Goal: Information Seeking & Learning: Learn about a topic

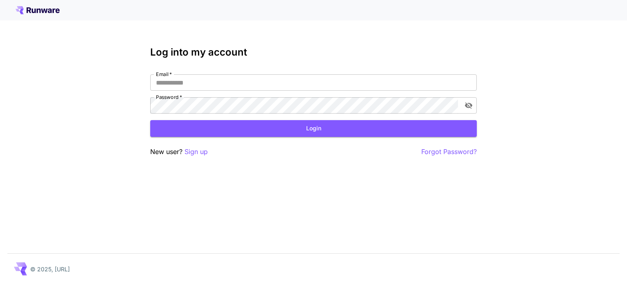
click at [40, 8] on icon at bounding box center [38, 10] width 44 height 8
click at [22, 8] on g at bounding box center [38, 10] width 44 height 8
click at [21, 9] on icon at bounding box center [22, 10] width 4 height 3
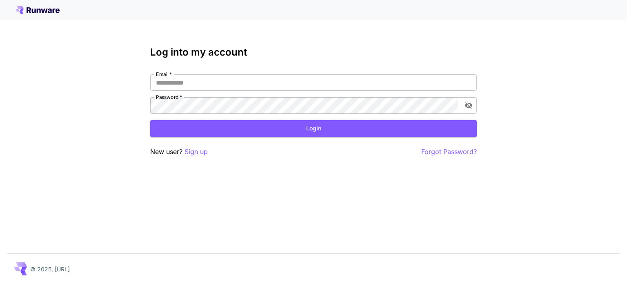
click at [86, 107] on div "Log into my account Email   * Email   * Password   * Password   * Login New use…" at bounding box center [313, 142] width 627 height 284
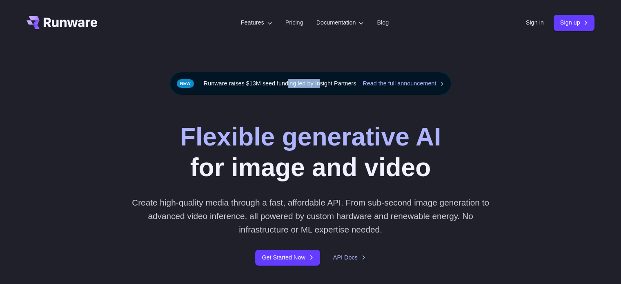
drag, startPoint x: 282, startPoint y: 85, endPoint x: 330, endPoint y: 83, distance: 48.2
click at [323, 83] on div "Runware raises $13M seed funding led by Insight Partners Read the full announce…" at bounding box center [311, 83] width 282 height 23
click at [332, 82] on div "Runware raises $13M seed funding led by Insight Partners Read the full announce…" at bounding box center [311, 83] width 282 height 23
click at [286, 19] on link "Pricing" at bounding box center [295, 22] width 18 height 9
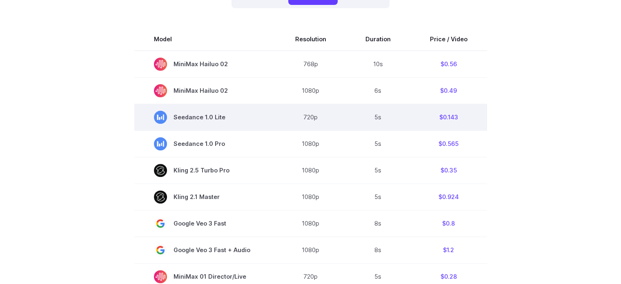
scroll to position [163, 0]
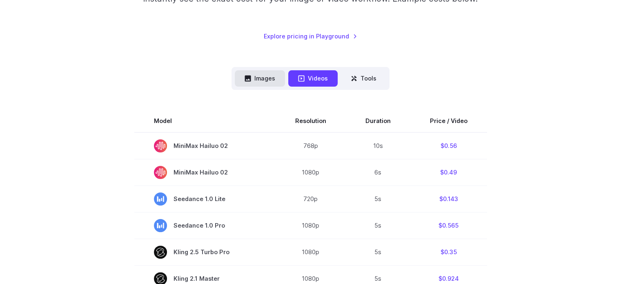
click at [266, 80] on button "Images" at bounding box center [260, 78] width 50 height 16
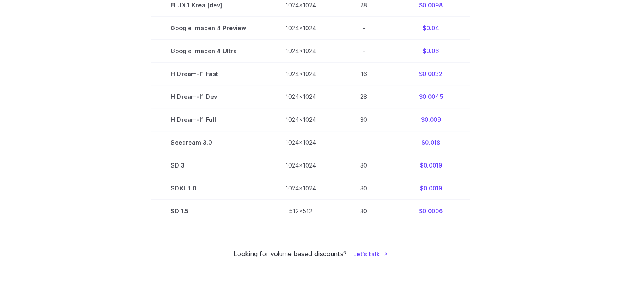
scroll to position [449, 0]
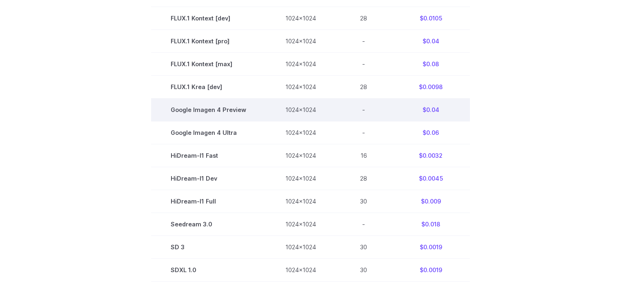
click at [206, 108] on td "Google Imagen 4 Preview" at bounding box center [208, 109] width 115 height 23
click at [213, 114] on td "Google Imagen 4 Preview" at bounding box center [208, 109] width 115 height 23
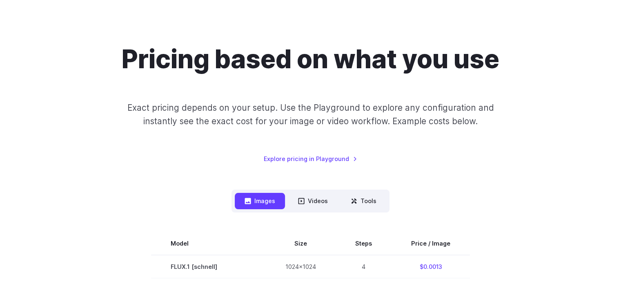
scroll to position [0, 0]
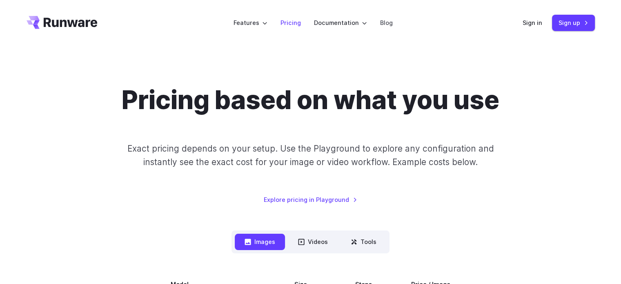
click at [290, 24] on link "Pricing" at bounding box center [291, 22] width 20 height 9
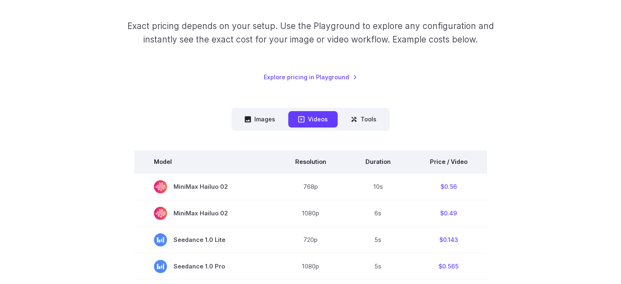
scroll to position [204, 0]
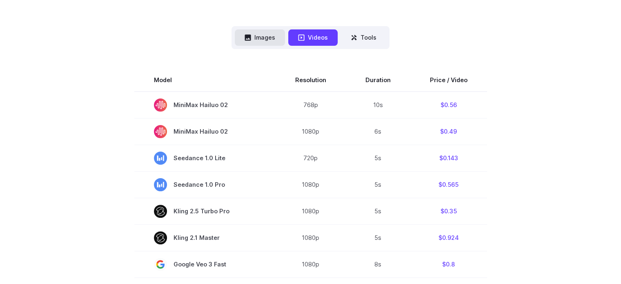
click at [263, 34] on button "Images" at bounding box center [260, 37] width 50 height 16
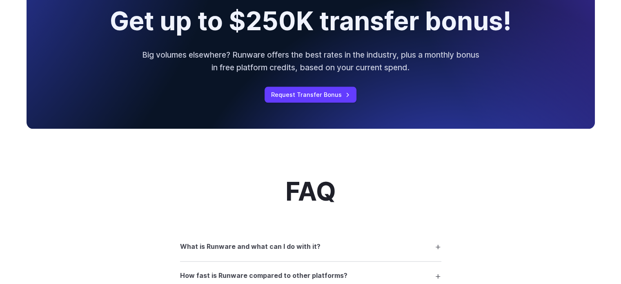
scroll to position [980, 0]
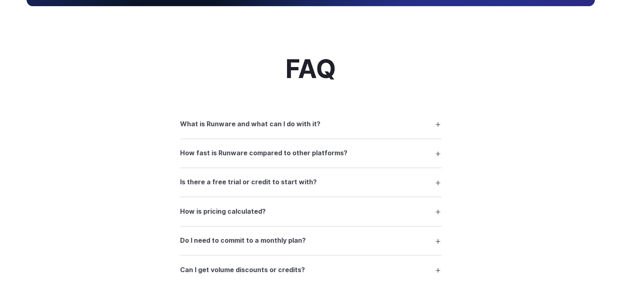
click at [242, 129] on h3 "What is Runware and what can I do with it?" at bounding box center [250, 124] width 141 height 11
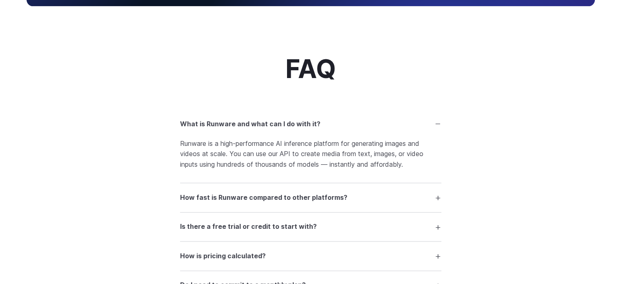
click at [255, 203] on h3 "How fast is Runware compared to other platforms?" at bounding box center [263, 197] width 167 height 11
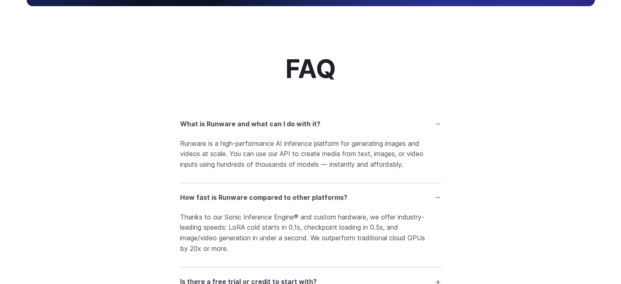
scroll to position [1103, 0]
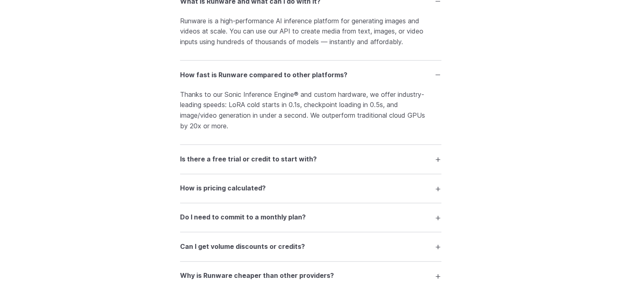
click at [263, 167] on summary "Is there a free trial or credit to start with?" at bounding box center [310, 159] width 261 height 16
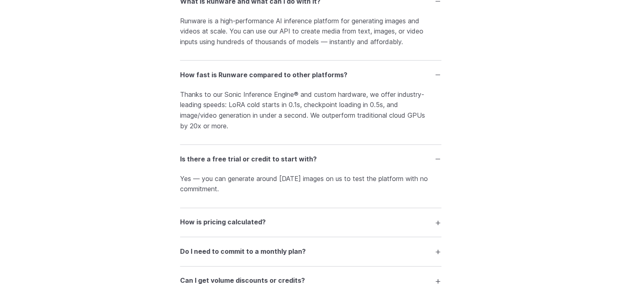
scroll to position [1185, 0]
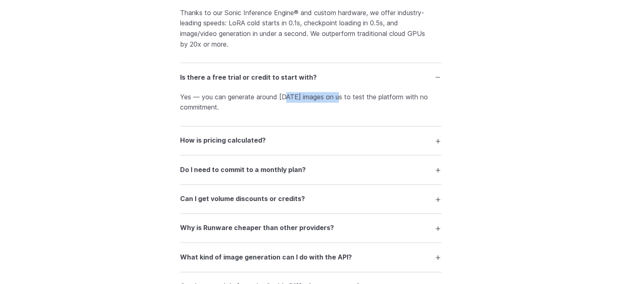
drag, startPoint x: 288, startPoint y: 100, endPoint x: 364, endPoint y: 96, distance: 76.5
click at [358, 98] on p "Yes — you can generate around [DATE] images on us to test the platform with no …" at bounding box center [310, 102] width 261 height 21
click at [364, 96] on details "Is there a free trial or credit to start with? Yes — you can generate around [D…" at bounding box center [310, 94] width 261 height 63
drag, startPoint x: 366, startPoint y: 97, endPoint x: 377, endPoint y: 100, distance: 11.5
click at [371, 99] on details "Is there a free trial or credit to start with? Yes — you can generate around [D…" at bounding box center [310, 94] width 261 height 63
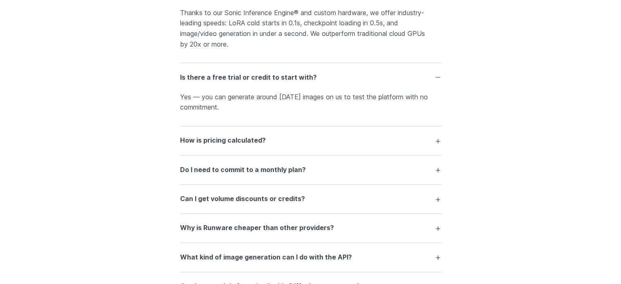
click at [385, 101] on p "Yes — you can generate around [DATE] images on us to test the platform with no …" at bounding box center [310, 102] width 261 height 21
click at [351, 103] on p "Yes — you can generate around [DATE] images on us to test the platform with no …" at bounding box center [310, 102] width 261 height 21
drag, startPoint x: 351, startPoint y: 103, endPoint x: 391, endPoint y: 99, distance: 40.2
click at [384, 101] on p "Yes — you can generate around [DATE] images on us to test the platform with no …" at bounding box center [310, 102] width 261 height 21
click at [392, 99] on p "Yes — you can generate around [DATE] images on us to test the platform with no …" at bounding box center [310, 102] width 261 height 21
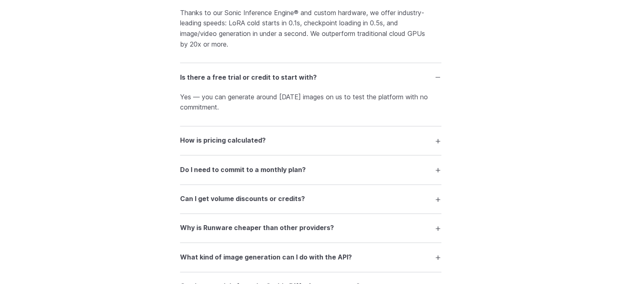
click at [406, 101] on p "Yes — you can generate around [DATE] images on us to test the platform with no …" at bounding box center [310, 102] width 261 height 21
click at [287, 148] on summary "How is pricing calculated?" at bounding box center [310, 141] width 261 height 16
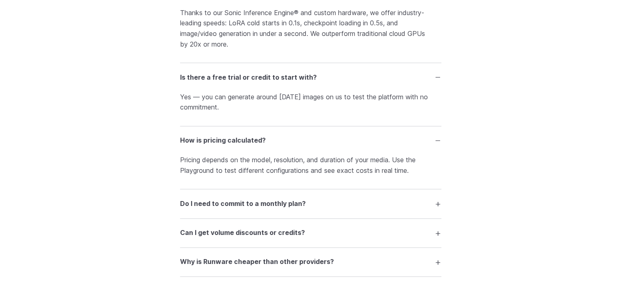
scroll to position [1226, 0]
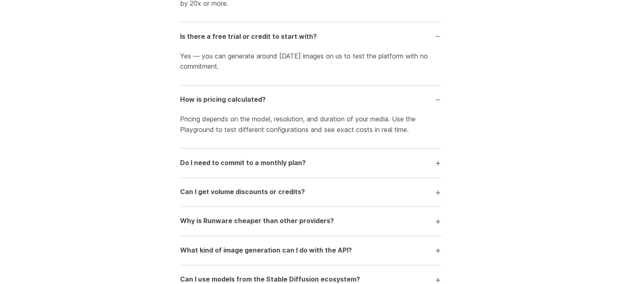
click at [224, 135] on p "Pricing depends on the model, resolution, and duration of your media. Use the P…" at bounding box center [310, 124] width 261 height 21
drag, startPoint x: 224, startPoint y: 137, endPoint x: 321, endPoint y: 129, distance: 97.9
click at [281, 134] on p "Pricing depends on the model, resolution, and duration of your media. Use the P…" at bounding box center [310, 124] width 261 height 21
click at [322, 129] on p "Pricing depends on the model, resolution, and duration of your media. Use the P…" at bounding box center [310, 124] width 261 height 21
click at [415, 134] on p "Pricing depends on the model, resolution, and duration of your media. Use the P…" at bounding box center [310, 124] width 261 height 21
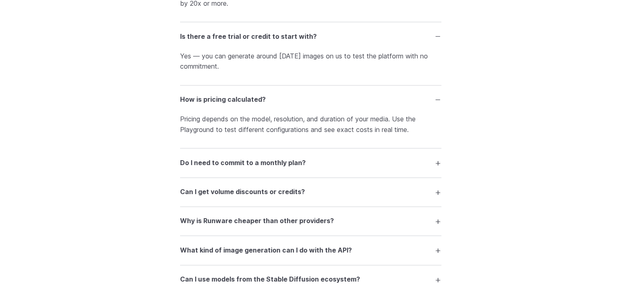
click at [312, 166] on summary "Do I need to commit to a monthly plan?" at bounding box center [310, 163] width 261 height 16
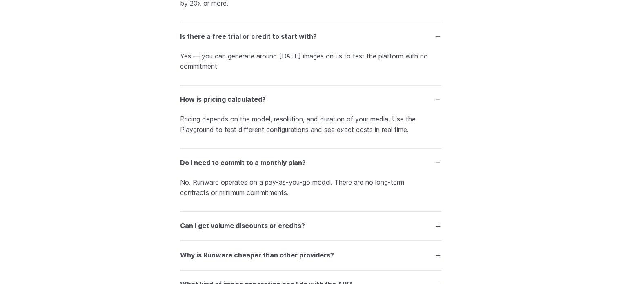
scroll to position [1307, 0]
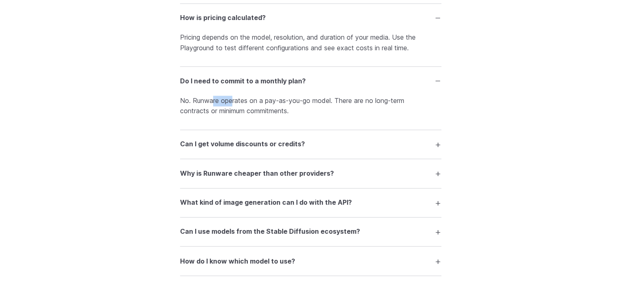
drag, startPoint x: 213, startPoint y: 105, endPoint x: 318, endPoint y: 101, distance: 105.1
click at [296, 103] on p "No. Runware operates on a pay-as-you-go model. There are no long-term contracts…" at bounding box center [310, 106] width 261 height 21
click at [324, 99] on details "Do I need to commit to a monthly plan? No. Runware operates on a pay-as-you-go …" at bounding box center [310, 98] width 261 height 63
drag, startPoint x: 354, startPoint y: 106, endPoint x: 413, endPoint y: 109, distance: 59.3
click at [413, 109] on p "No. Runware operates on a pay-as-you-go model. There are no long-term contracts…" at bounding box center [310, 106] width 261 height 21
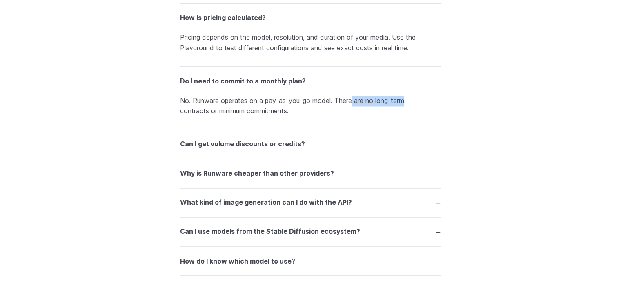
click at [413, 109] on p "No. Runware operates on a pay-as-you-go model. There are no long-term contracts…" at bounding box center [310, 106] width 261 height 21
click at [266, 116] on p "No. Runware operates on a pay-as-you-go model. There are no long-term contracts…" at bounding box center [310, 106] width 261 height 21
drag, startPoint x: 266, startPoint y: 119, endPoint x: 227, endPoint y: 119, distance: 38.8
click at [243, 116] on p "No. Runware operates on a pay-as-you-go model. There are no long-term contracts…" at bounding box center [310, 106] width 261 height 21
click at [226, 116] on p "No. Runware operates on a pay-as-you-go model. There are no long-term contracts…" at bounding box center [310, 106] width 261 height 21
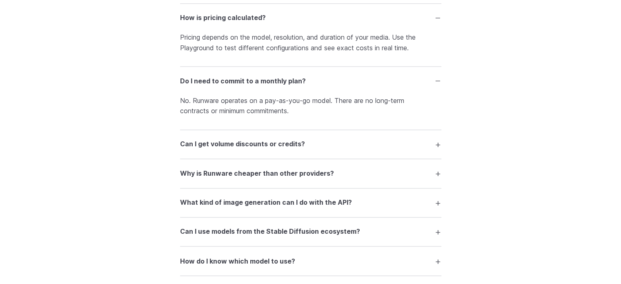
click at [242, 147] on h3 "Can I get volume discounts or credits?" at bounding box center [242, 144] width 125 height 11
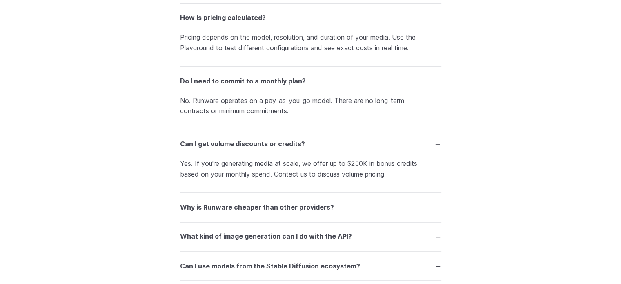
click at [243, 147] on h3 "Can I get volume discounts or credits?" at bounding box center [242, 144] width 125 height 11
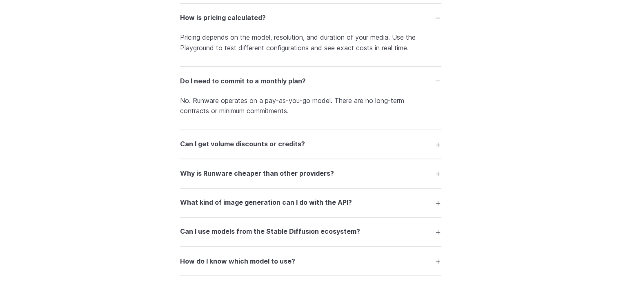
click at [257, 179] on h3 "Why is Runware cheaper than other providers?" at bounding box center [257, 173] width 154 height 11
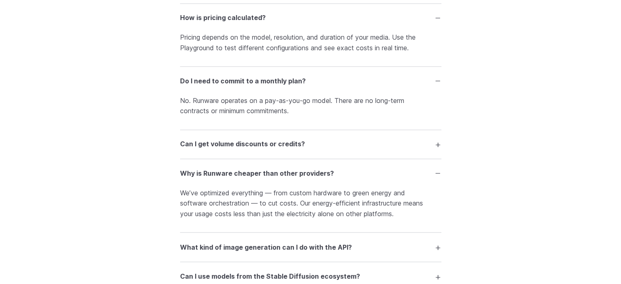
scroll to position [1430, 0]
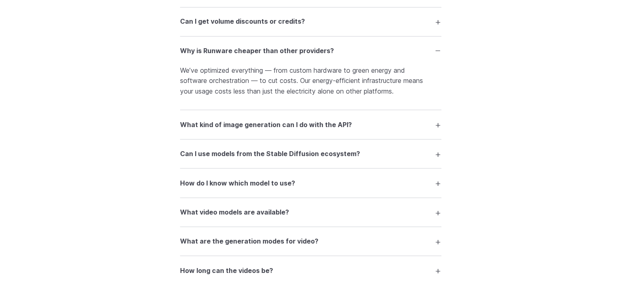
click at [315, 132] on summary "What kind of image generation can I do with the API?" at bounding box center [310, 124] width 261 height 16
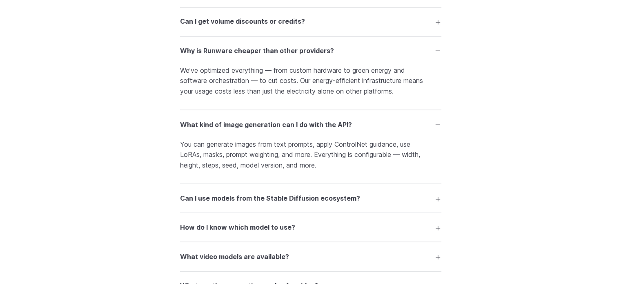
click at [208, 148] on p "You can generate images from text prompts, apply ControlNet guidance, use LoRAs…" at bounding box center [310, 154] width 261 height 31
drag, startPoint x: 210, startPoint y: 147, endPoint x: 355, endPoint y: 146, distance: 145.0
click at [351, 147] on p "You can generate images from text prompts, apply ControlNet guidance, use LoRAs…" at bounding box center [310, 154] width 261 height 31
click at [358, 145] on p "You can generate images from text prompts, apply ControlNet guidance, use LoRAs…" at bounding box center [310, 154] width 261 height 31
click at [370, 158] on p "You can generate images from text prompts, apply ControlNet guidance, use LoRAs…" at bounding box center [310, 154] width 261 height 31
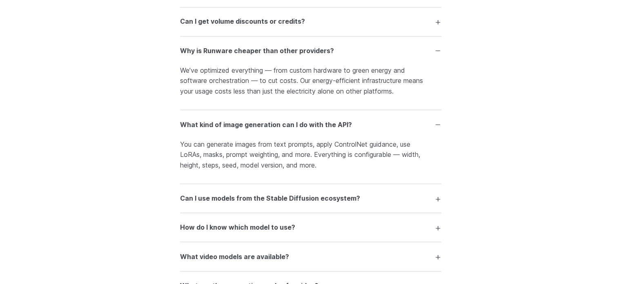
click at [237, 154] on p "You can generate images from text prompts, apply ControlNet guidance, use LoRAs…" at bounding box center [310, 154] width 261 height 31
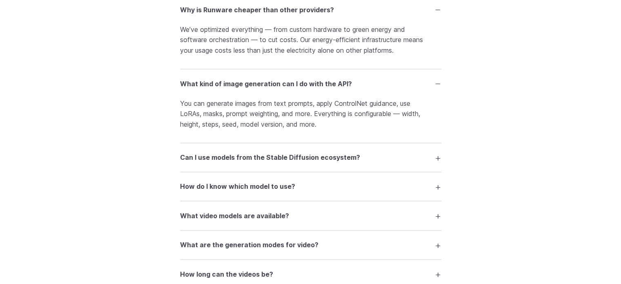
scroll to position [1552, 0]
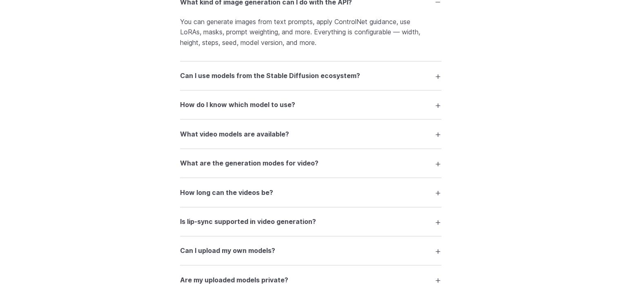
click at [266, 139] on h3 "What video models are available?" at bounding box center [234, 134] width 109 height 11
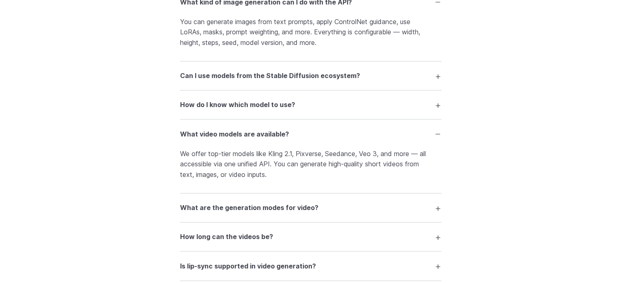
click at [266, 139] on h3 "What video models are available?" at bounding box center [234, 134] width 109 height 11
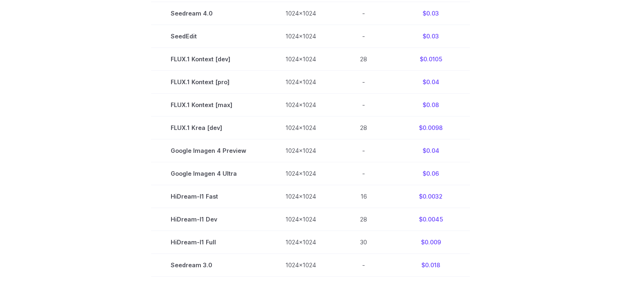
scroll to position [449, 0]
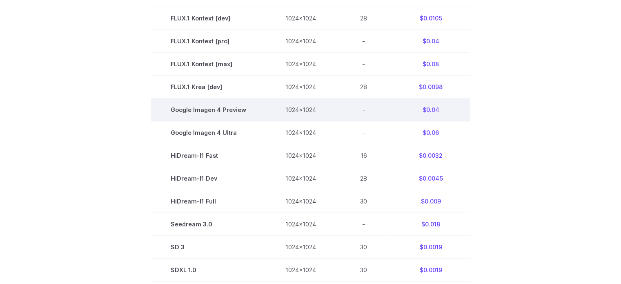
click at [371, 117] on td "-" at bounding box center [364, 109] width 56 height 23
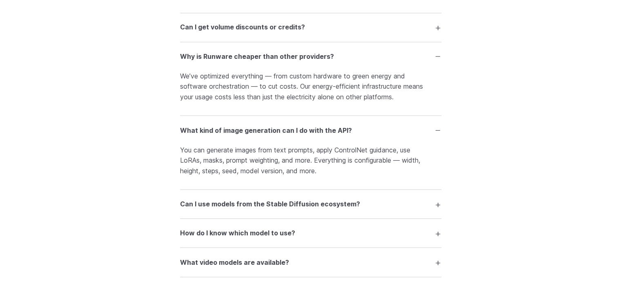
scroll to position [1911, 0]
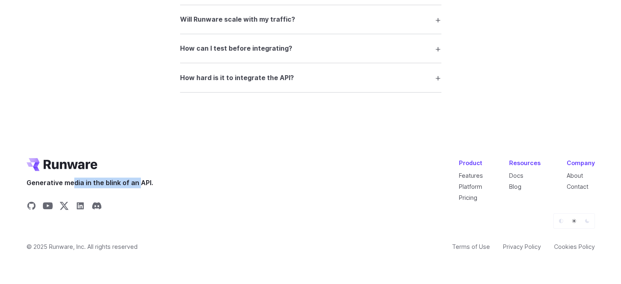
drag, startPoint x: 88, startPoint y: 184, endPoint x: 149, endPoint y: 182, distance: 60.9
click at [141, 184] on span "Generative media in the blink of an API." at bounding box center [90, 183] width 127 height 11
click at [149, 182] on span "Generative media in the blink of an API." at bounding box center [90, 183] width 127 height 11
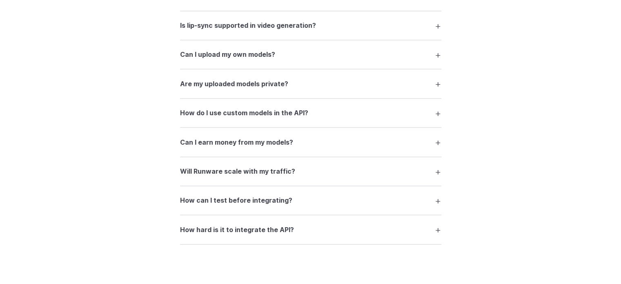
scroll to position [1544, 0]
